Goal: Transaction & Acquisition: Purchase product/service

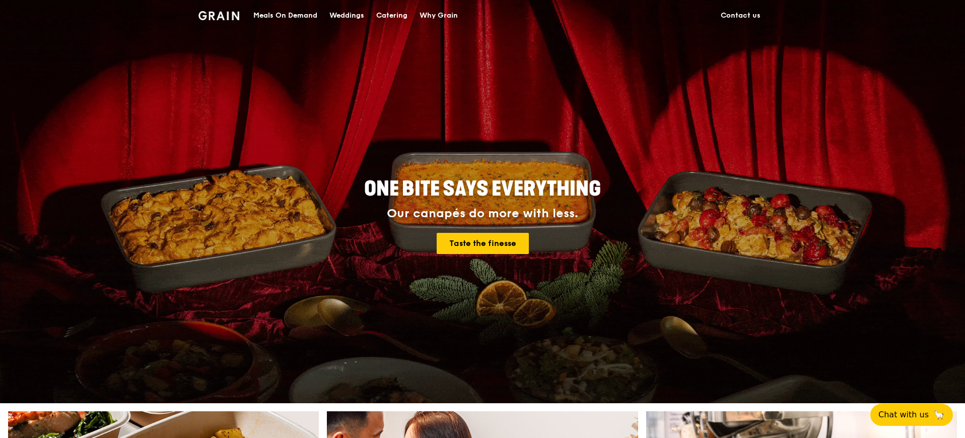
click at [259, 14] on div "Meals On Demand" at bounding box center [285, 16] width 64 height 30
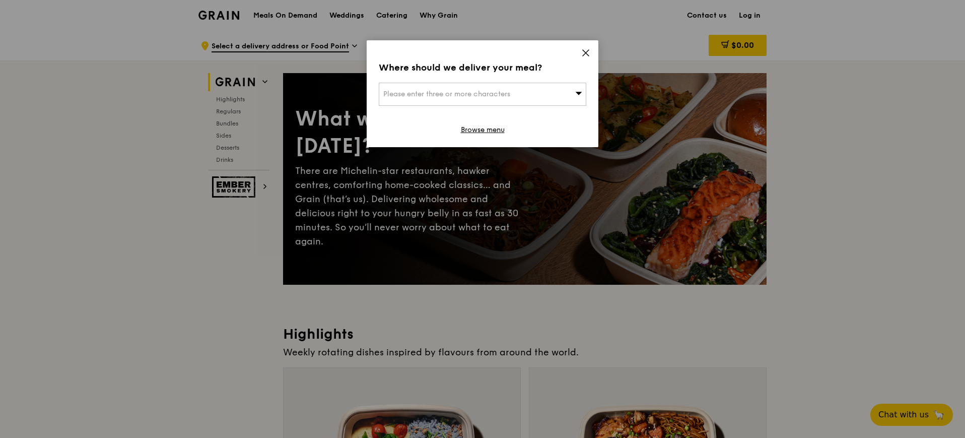
click at [581, 55] on icon at bounding box center [585, 52] width 9 height 9
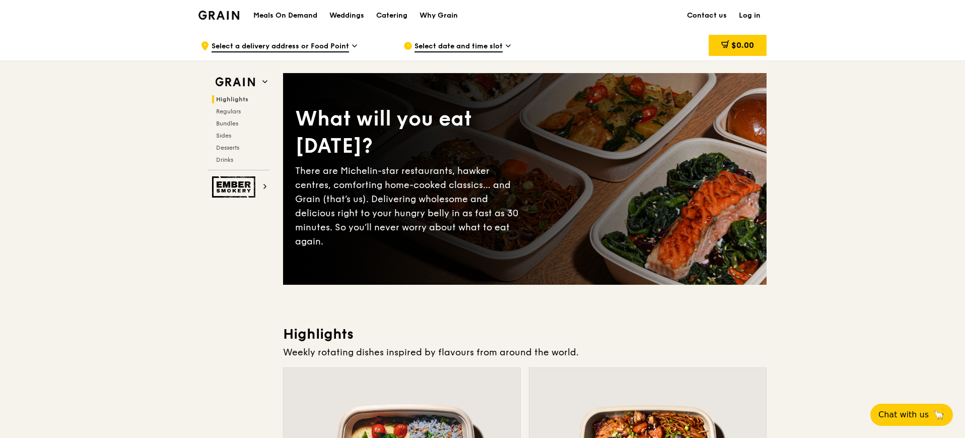
click at [753, 13] on link "Log in" at bounding box center [750, 16] width 34 height 30
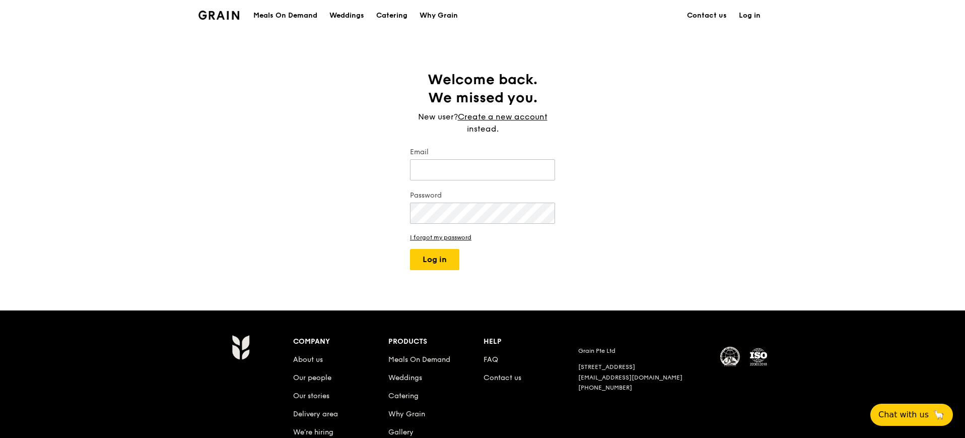
type input "[EMAIL_ADDRESS][DOMAIN_NAME]"
click at [447, 263] on button "Log in" at bounding box center [434, 259] width 49 height 21
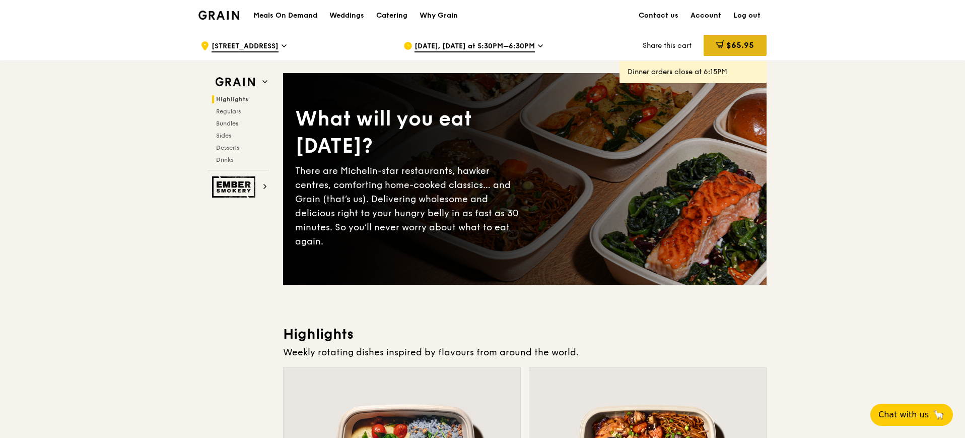
click at [748, 49] on span "$65.95" at bounding box center [740, 45] width 28 height 10
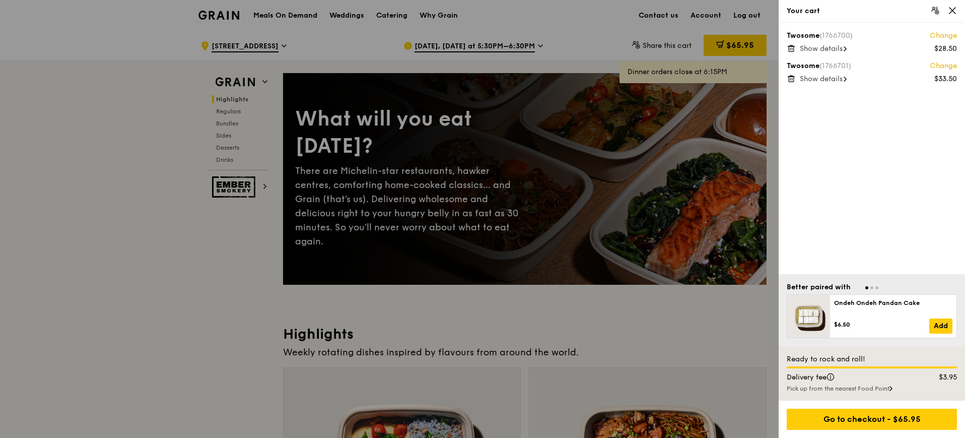
click at [851, 47] on div "Show details" at bounding box center [878, 49] width 157 height 10
click at [840, 98] on div "Show details" at bounding box center [878, 103] width 157 height 10
